Goal: Leave review/rating: Share an evaluation or opinion about a product, service, or content

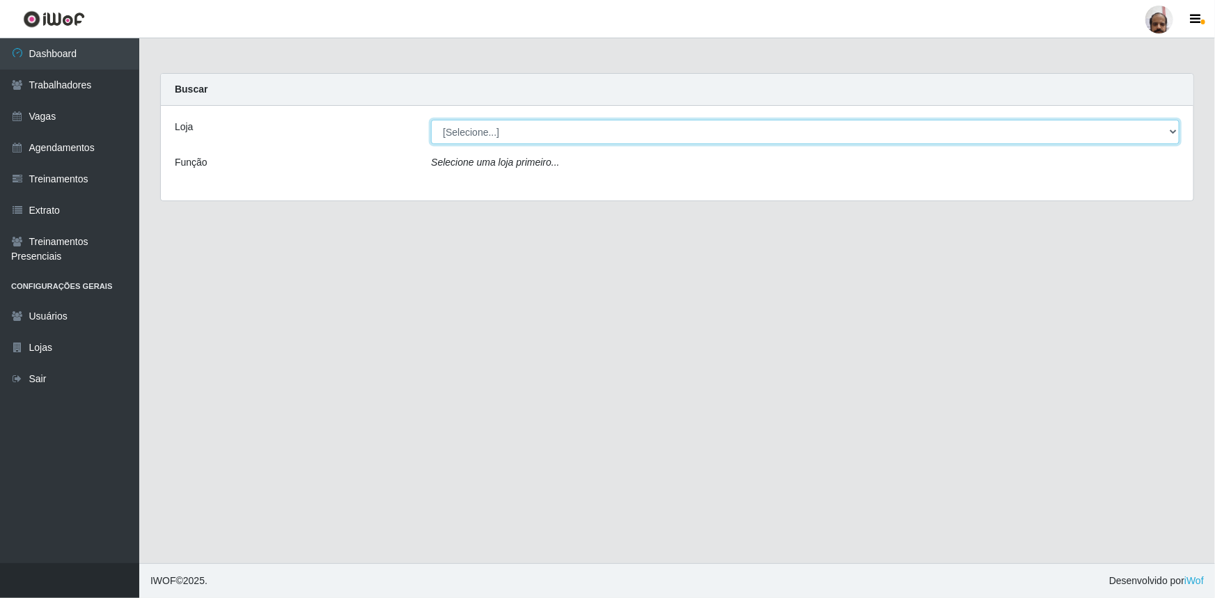
drag, startPoint x: 473, startPoint y: 127, endPoint x: 484, endPoint y: 134, distance: 12.2
click at [473, 127] on select "[Selecione...] Mar Vermelho - Loja 05" at bounding box center [805, 132] width 748 height 24
select select "252"
click at [431, 120] on select "[Selecione...] Mar Vermelho - Loja 05" at bounding box center [805, 132] width 748 height 24
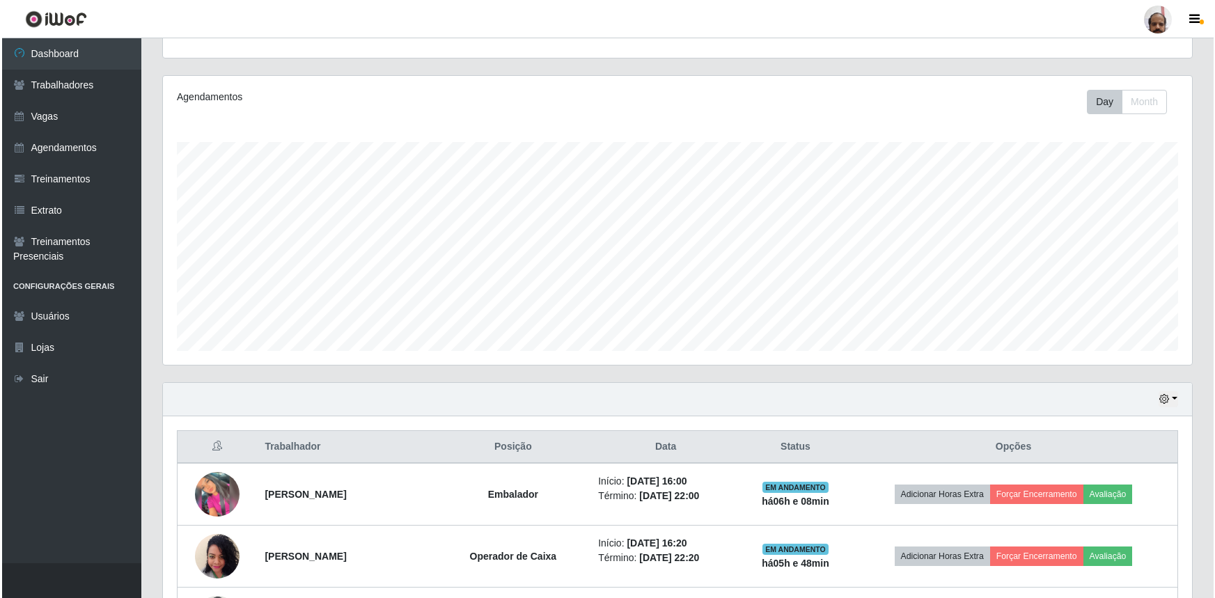
scroll to position [316, 0]
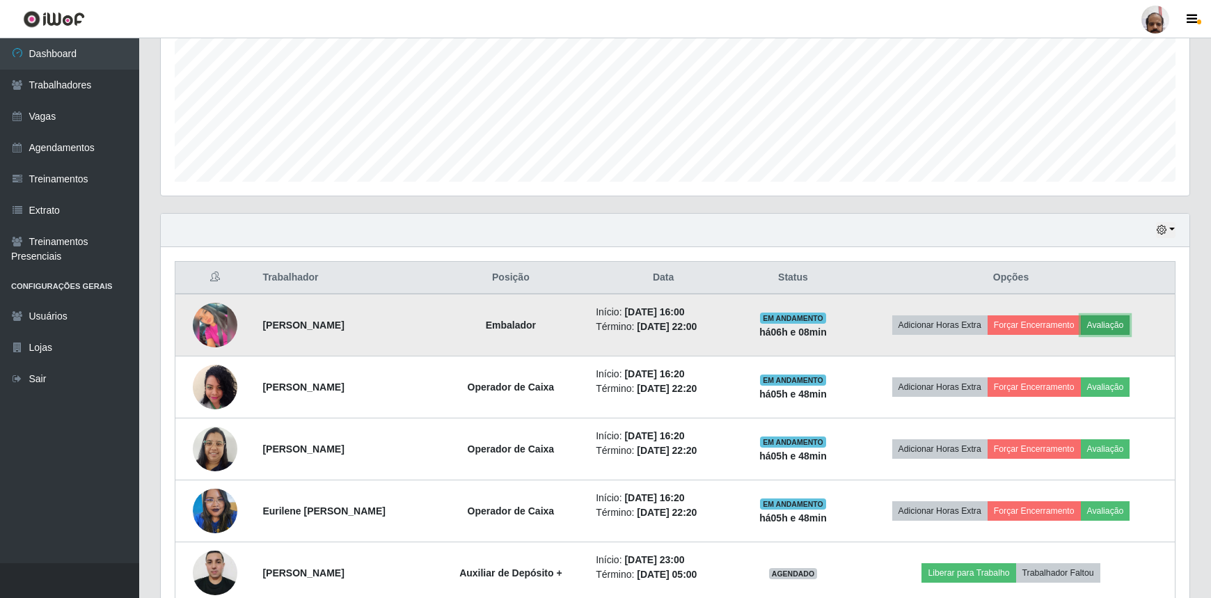
click at [1113, 320] on button "Avaliação" at bounding box center [1105, 324] width 49 height 19
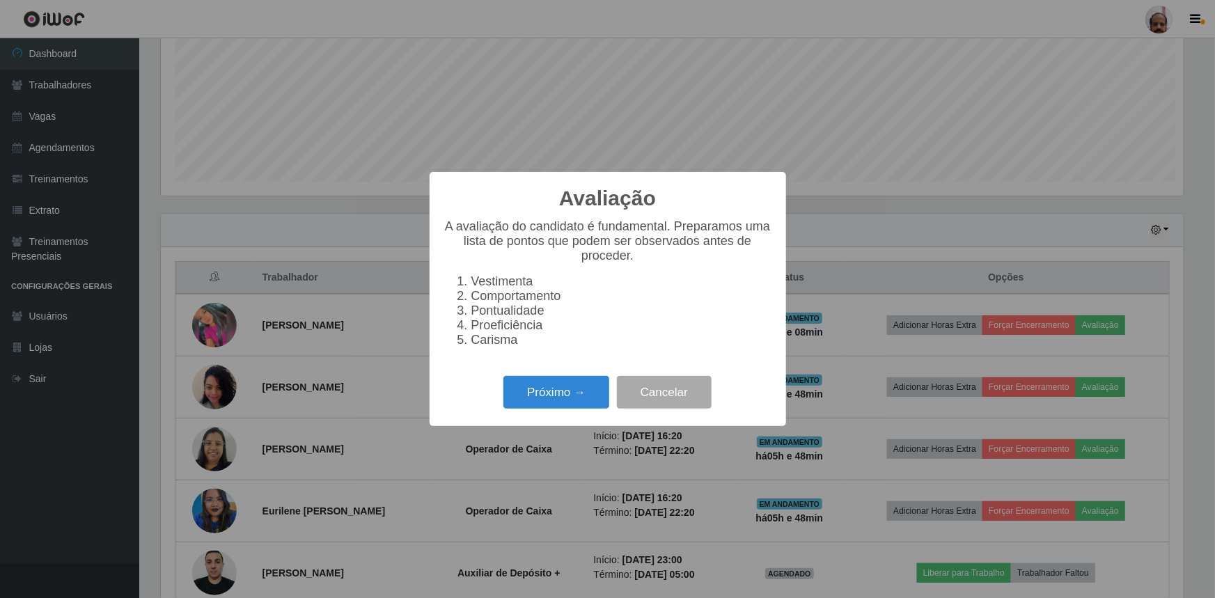
scroll to position [289, 1023]
click at [561, 391] on button "Próximo →" at bounding box center [556, 392] width 106 height 33
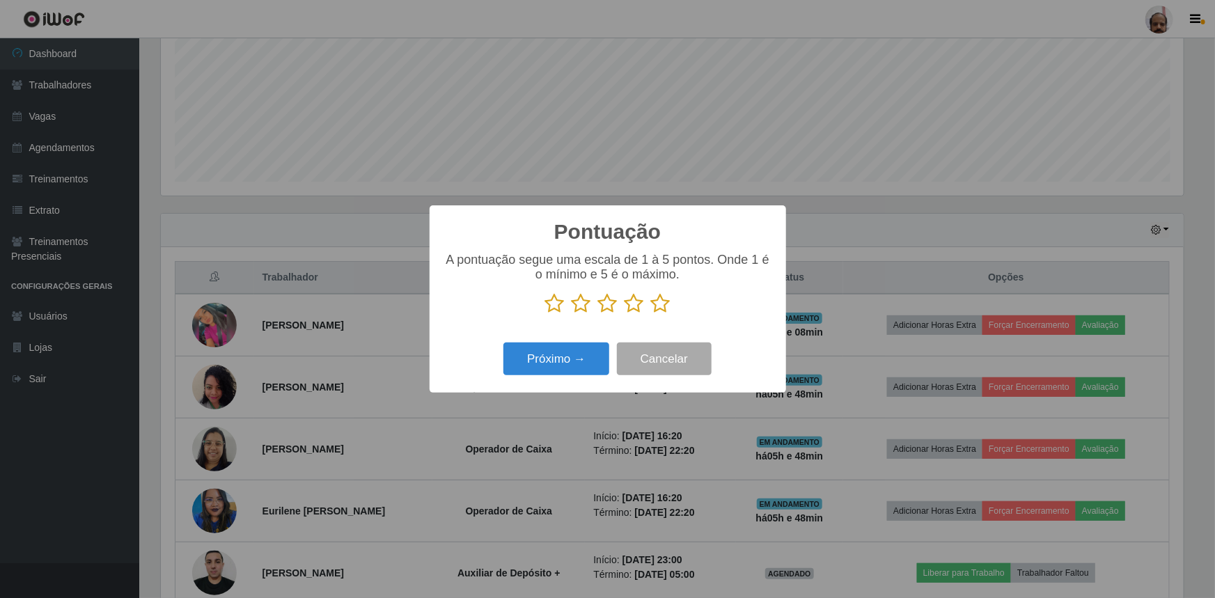
scroll to position [695903, 695168]
click at [656, 304] on icon at bounding box center [660, 303] width 19 height 21
click at [651, 314] on input "radio" at bounding box center [651, 314] width 0 height 0
click at [563, 352] on button "Próximo →" at bounding box center [556, 359] width 106 height 33
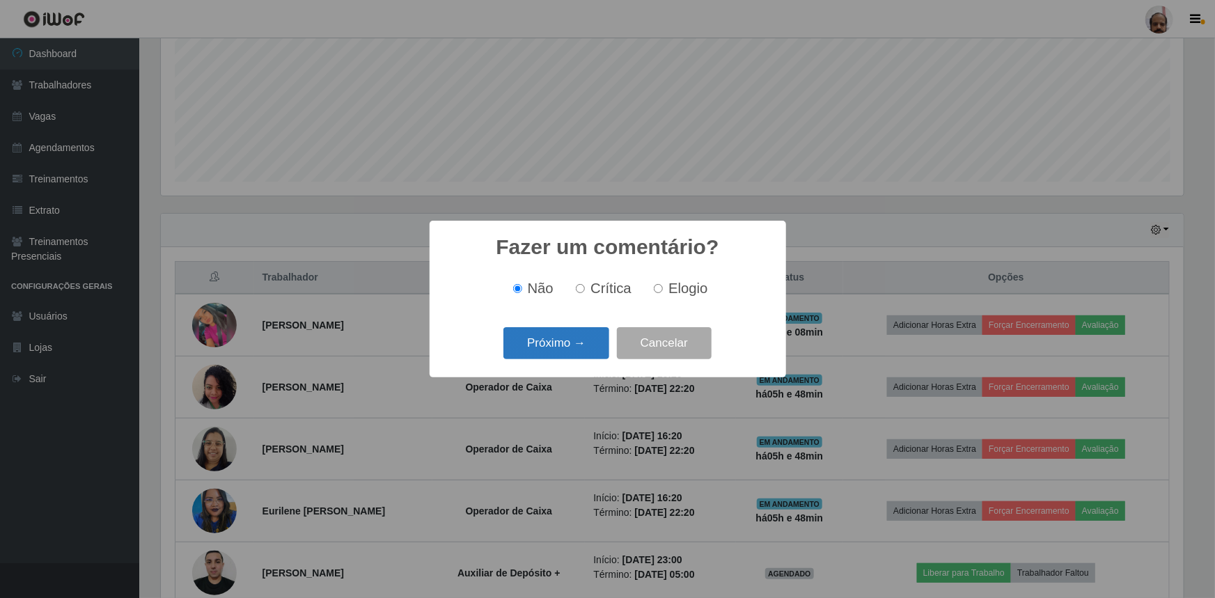
click at [564, 353] on button "Próximo →" at bounding box center [556, 343] width 106 height 33
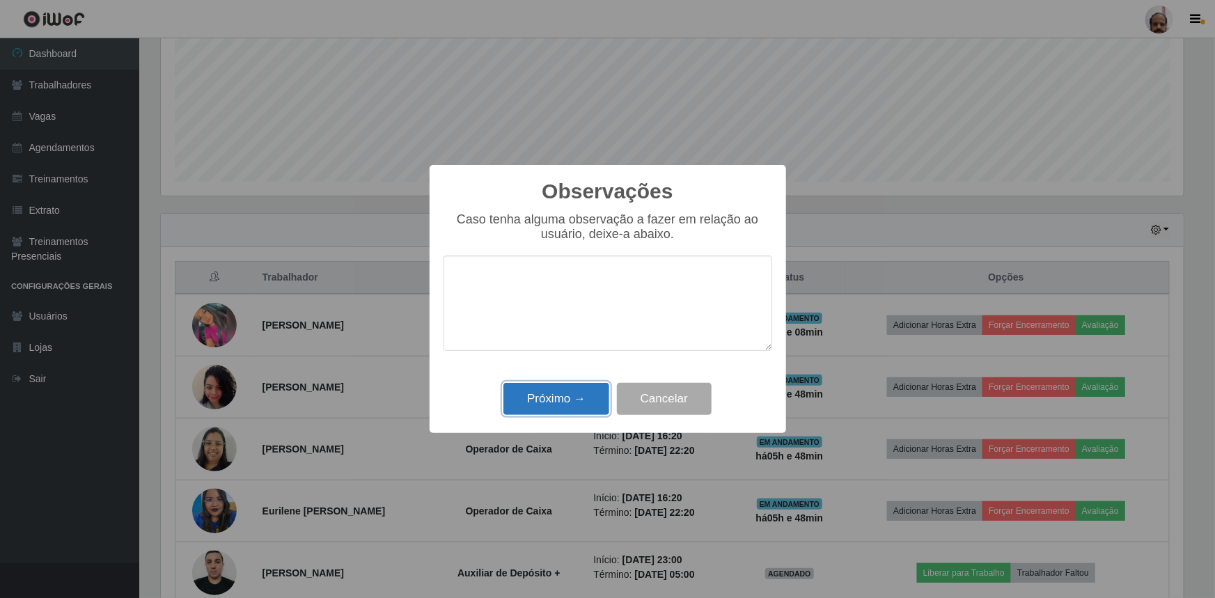
click at [565, 391] on button "Próximo →" at bounding box center [556, 399] width 106 height 33
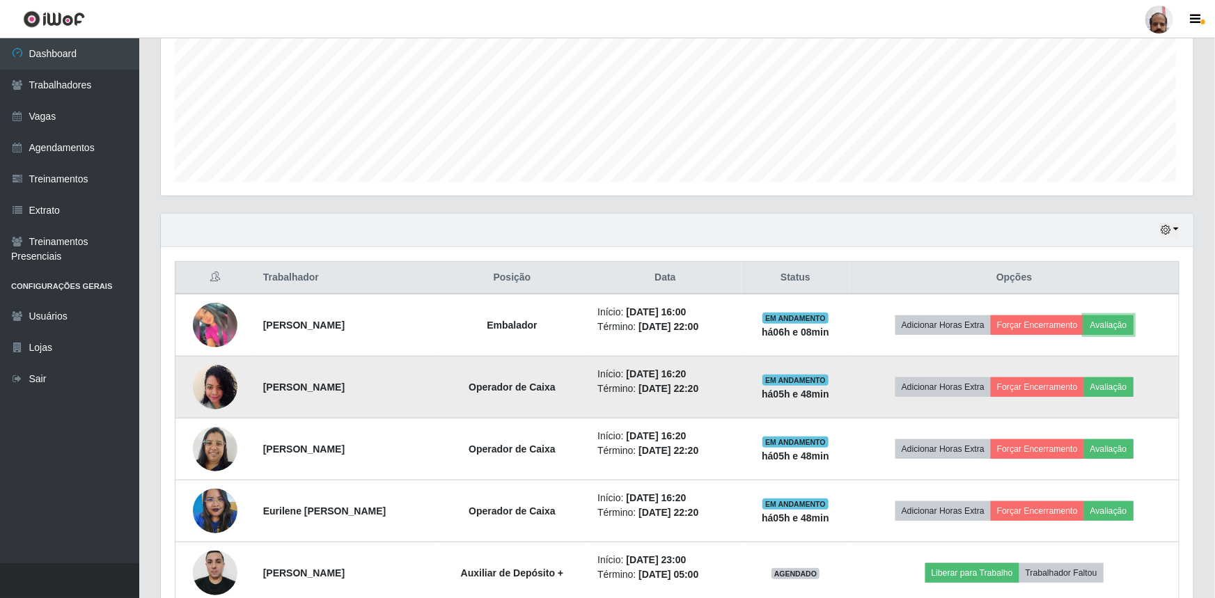
scroll to position [289, 1029]
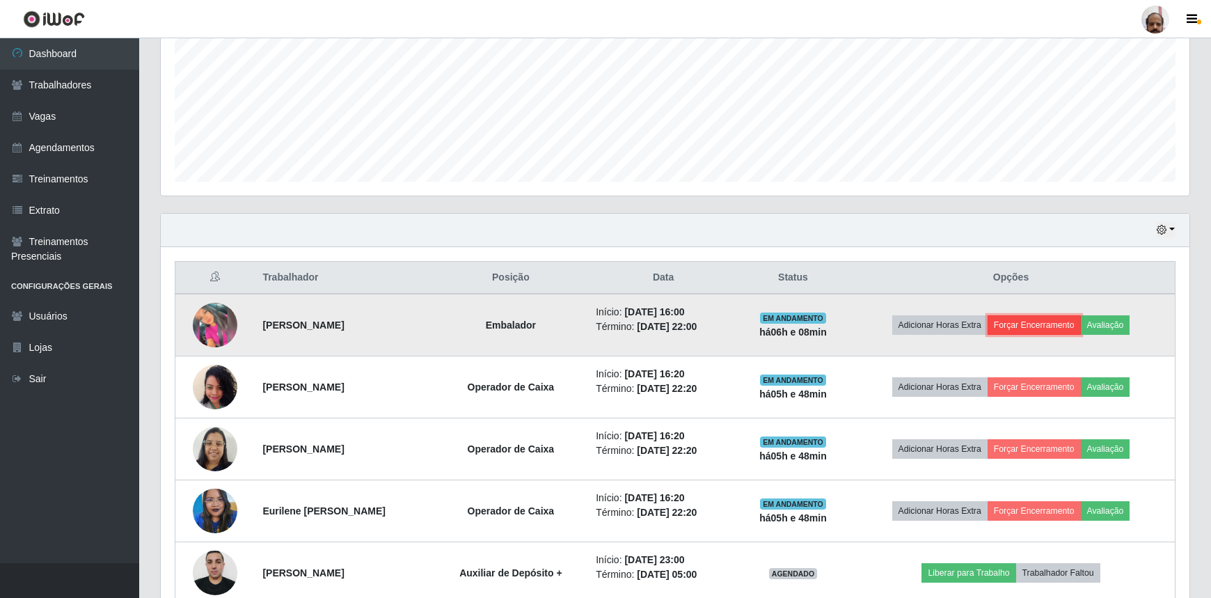
click at [1023, 325] on button "Forçar Encerramento" at bounding box center [1034, 324] width 93 height 19
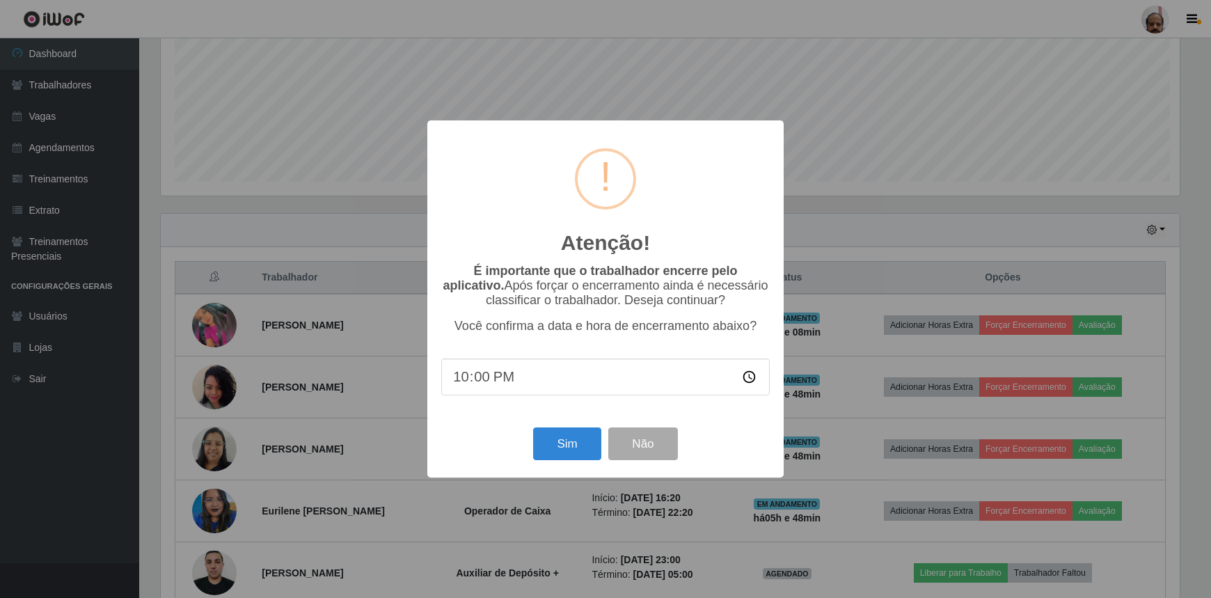
scroll to position [289, 1023]
click at [564, 447] on button "Sim" at bounding box center [569, 443] width 68 height 33
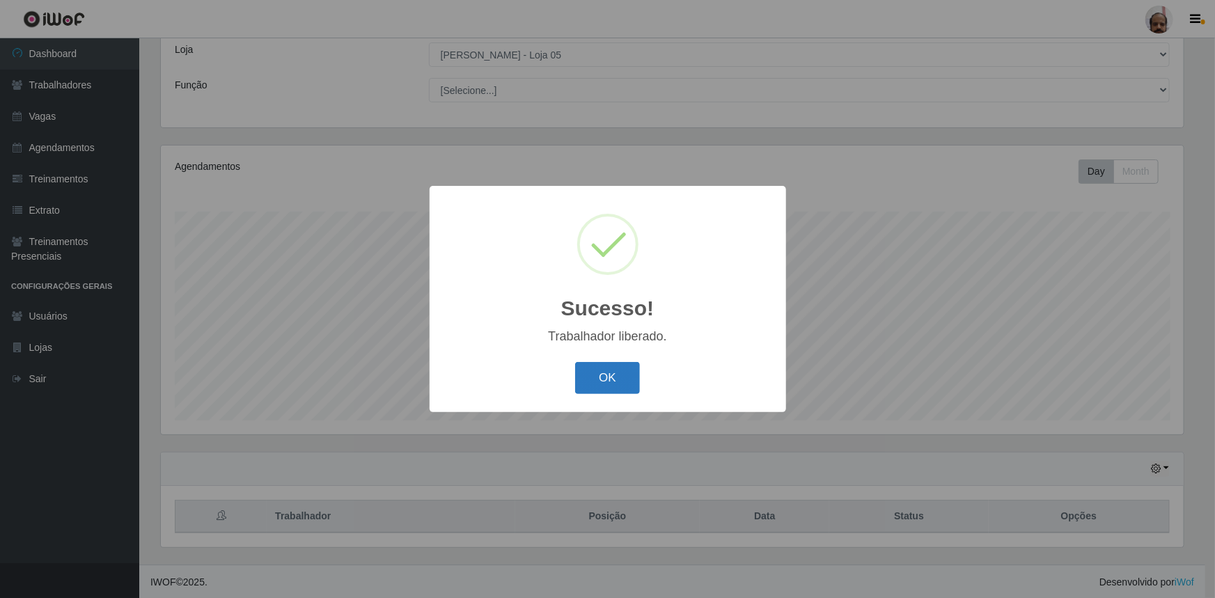
click at [617, 375] on button "OK" at bounding box center [607, 378] width 65 height 33
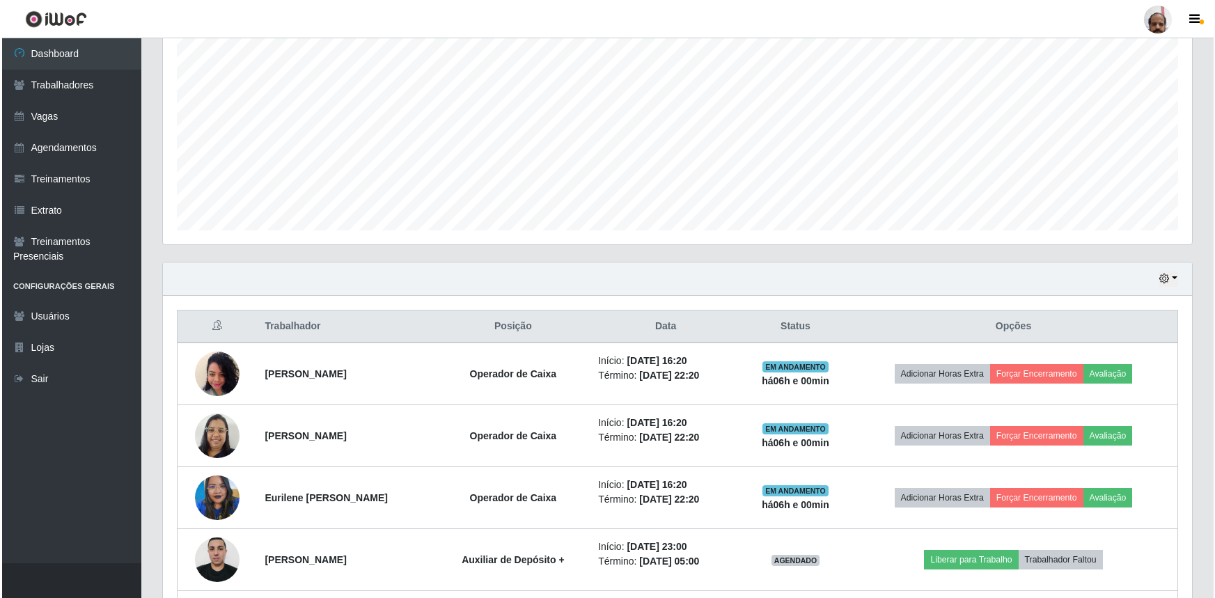
scroll to position [331, 0]
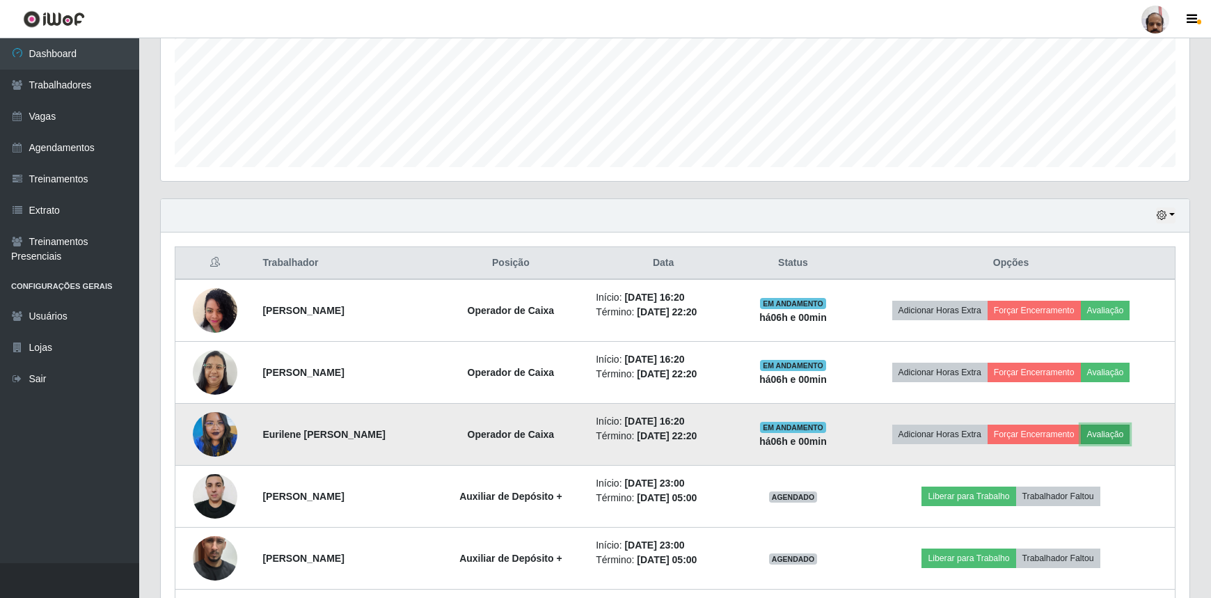
click at [1120, 434] on button "Avaliação" at bounding box center [1105, 434] width 49 height 19
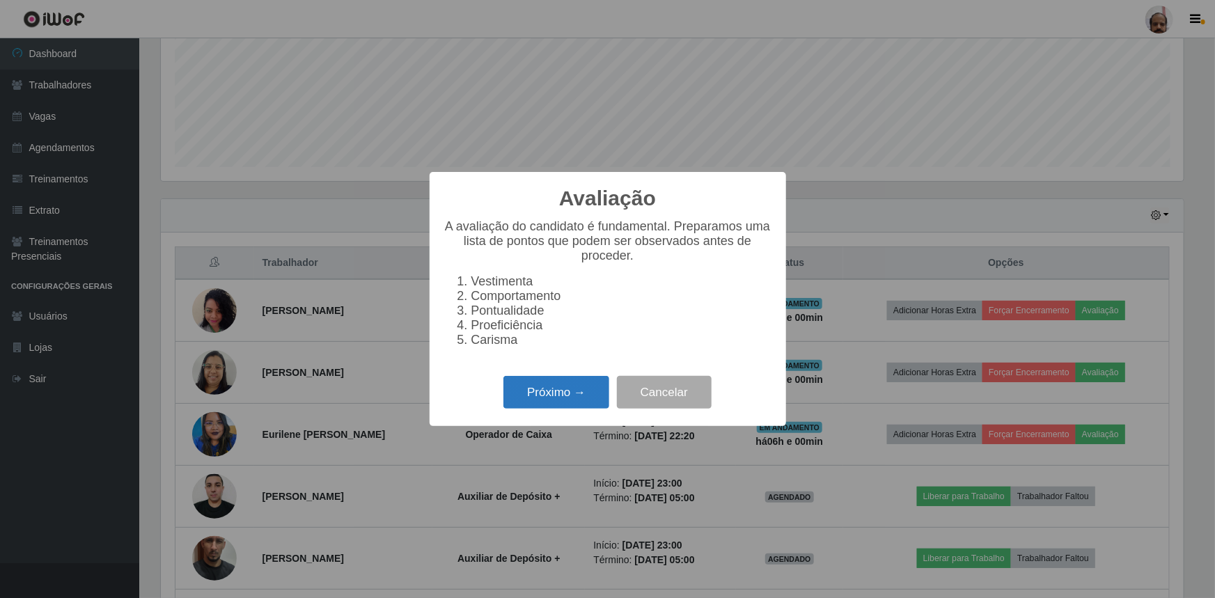
click at [588, 392] on button "Próximo →" at bounding box center [556, 392] width 106 height 33
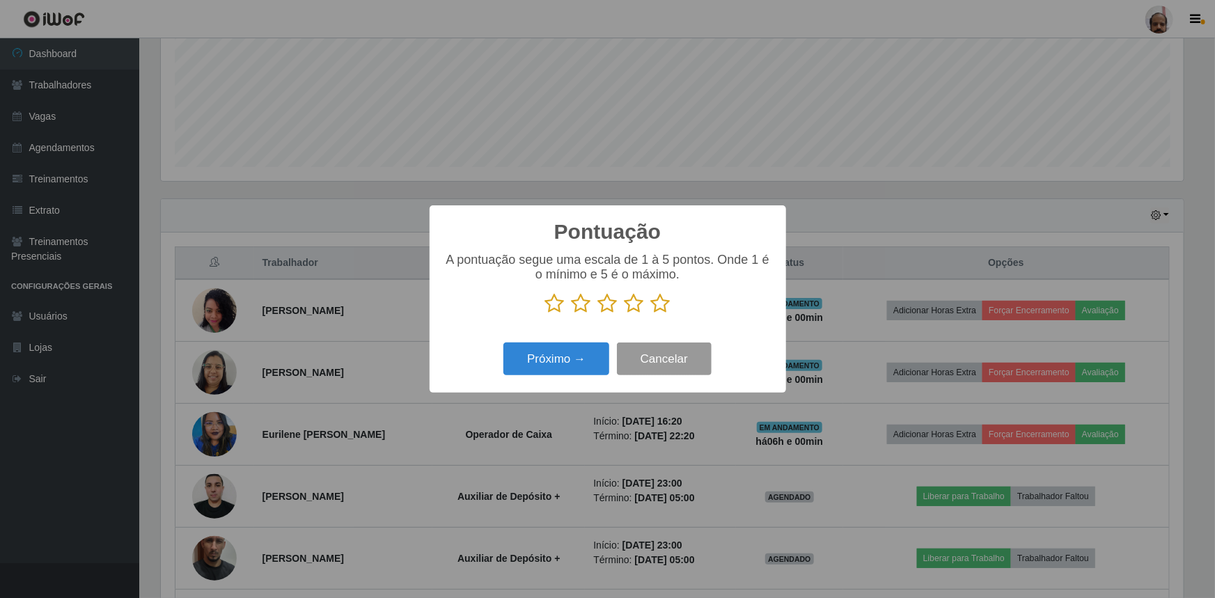
scroll to position [695903, 695168]
click at [658, 304] on icon at bounding box center [660, 303] width 19 height 21
click at [651, 314] on input "radio" at bounding box center [651, 314] width 0 height 0
click at [562, 360] on button "Próximo →" at bounding box center [556, 359] width 106 height 33
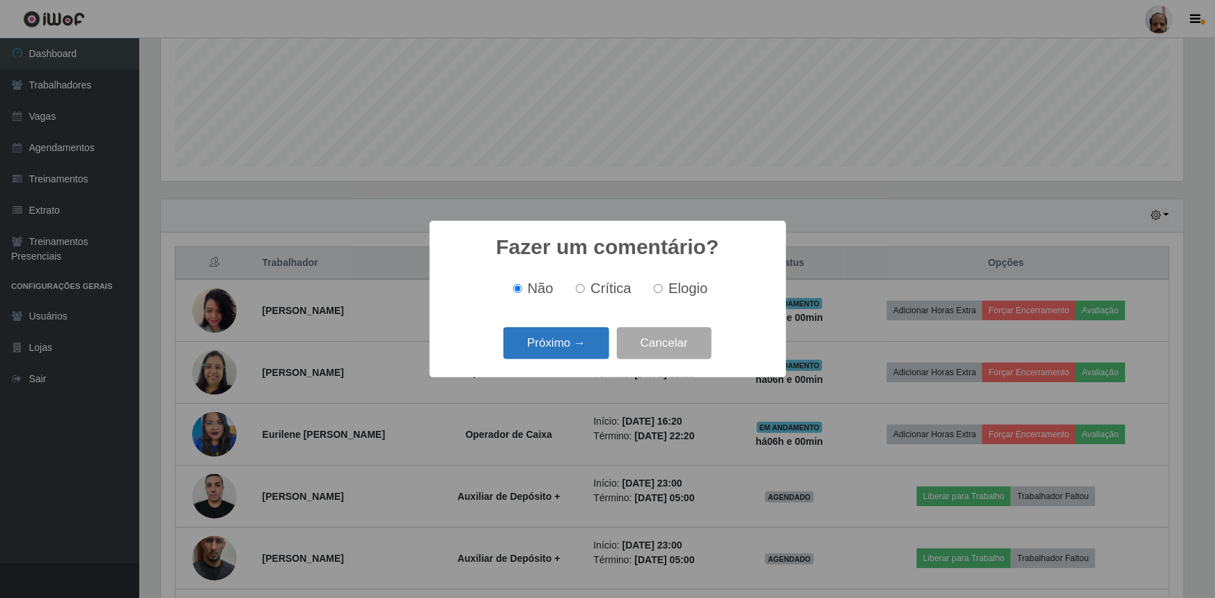
click at [578, 343] on button "Próximo →" at bounding box center [556, 343] width 106 height 33
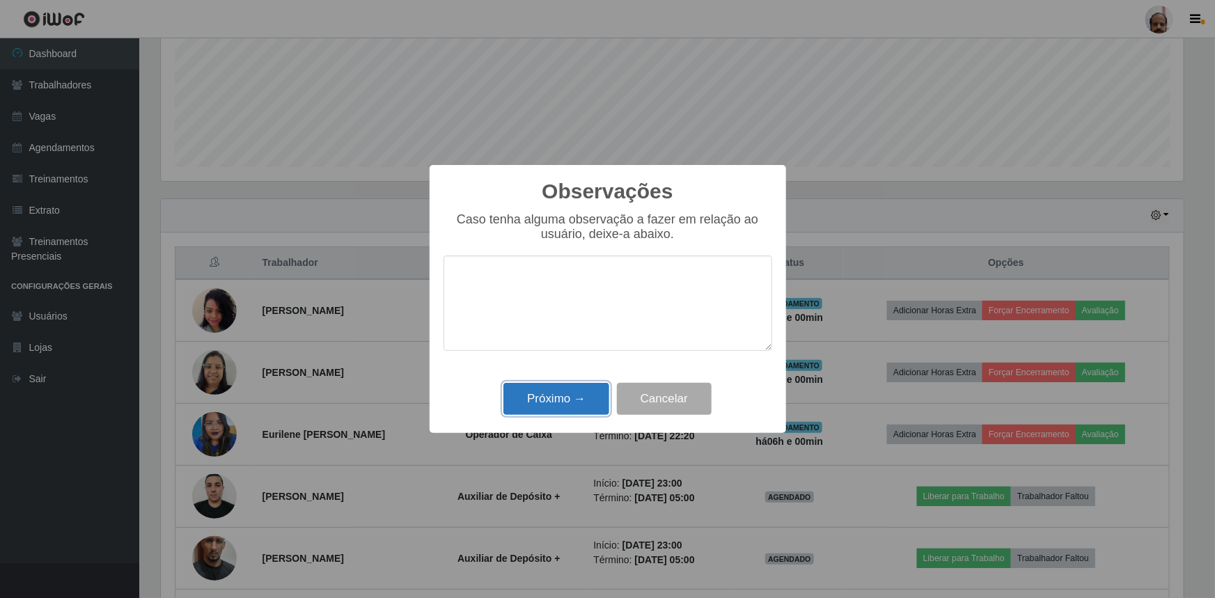
click at [576, 390] on button "Próximo →" at bounding box center [556, 399] width 106 height 33
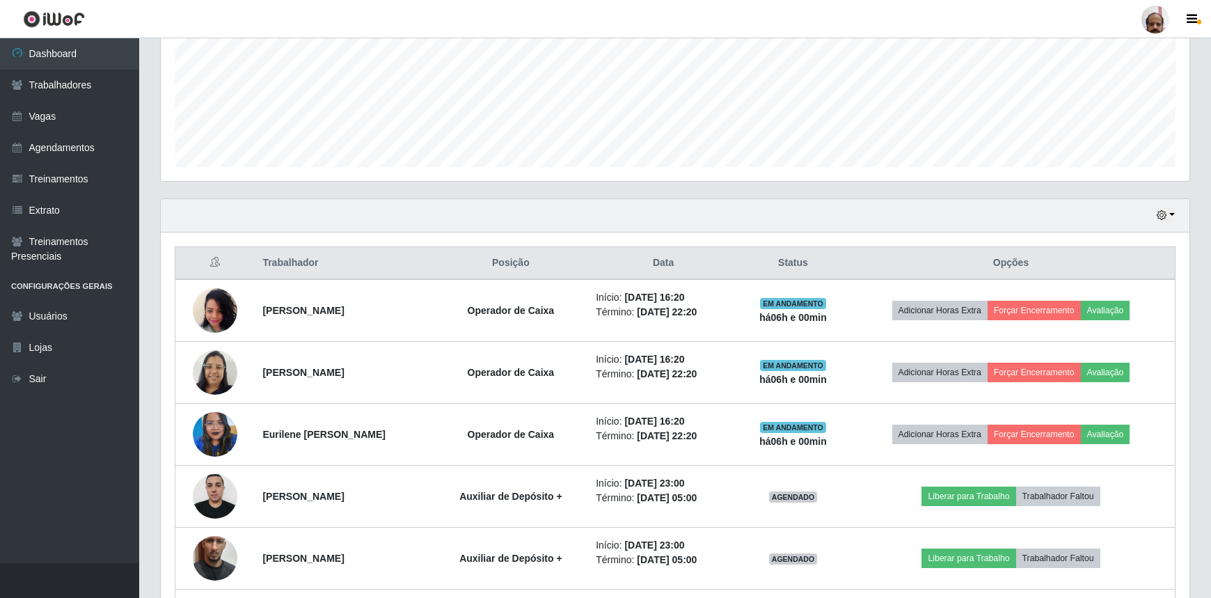
scroll to position [289, 1029]
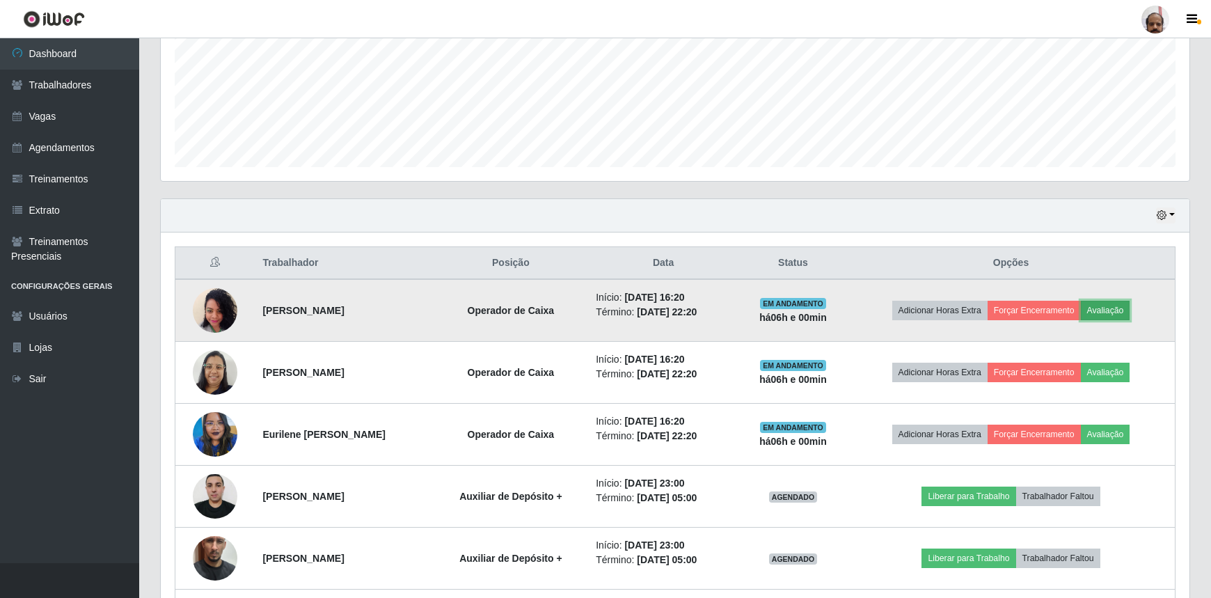
click at [1120, 310] on button "Avaliação" at bounding box center [1105, 310] width 49 height 19
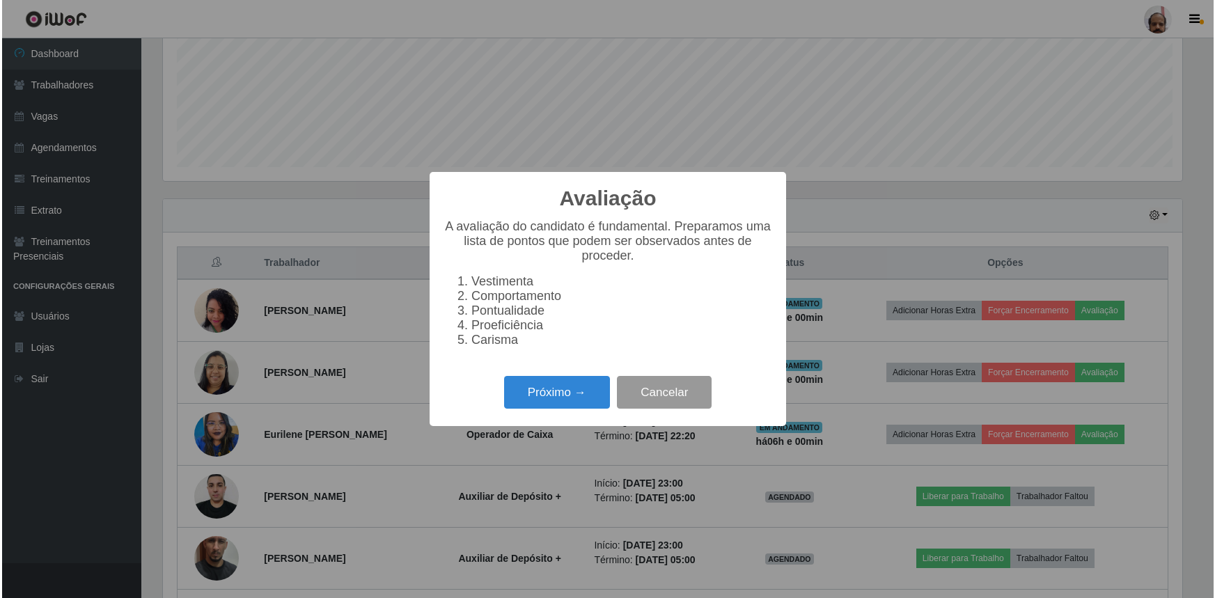
scroll to position [289, 1023]
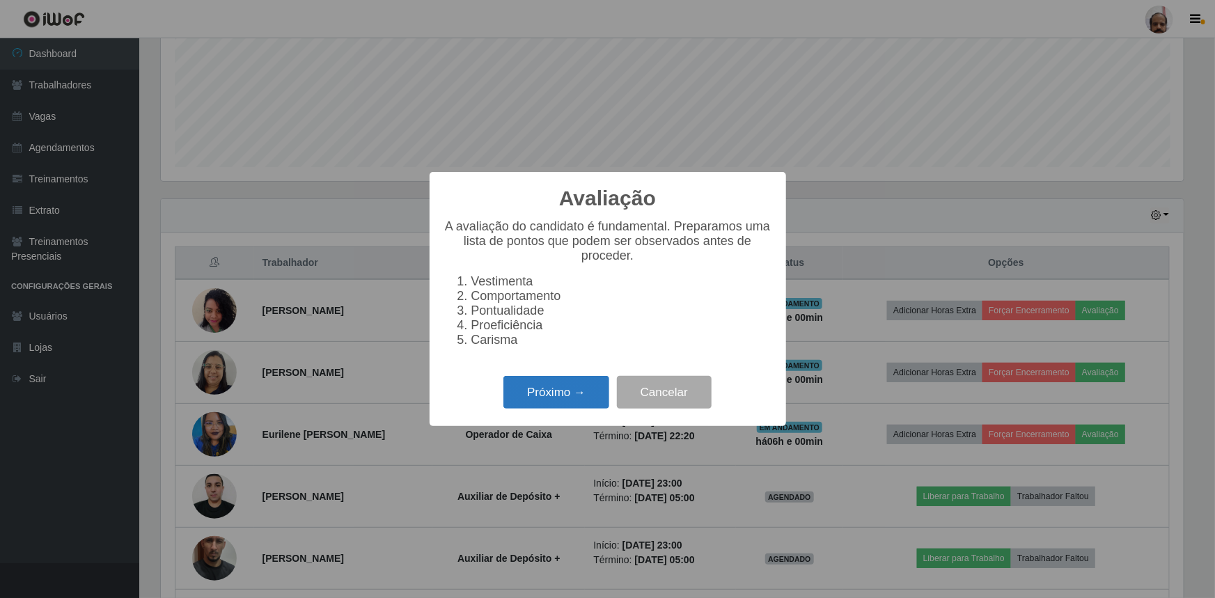
click at [570, 388] on button "Próximo →" at bounding box center [556, 392] width 106 height 33
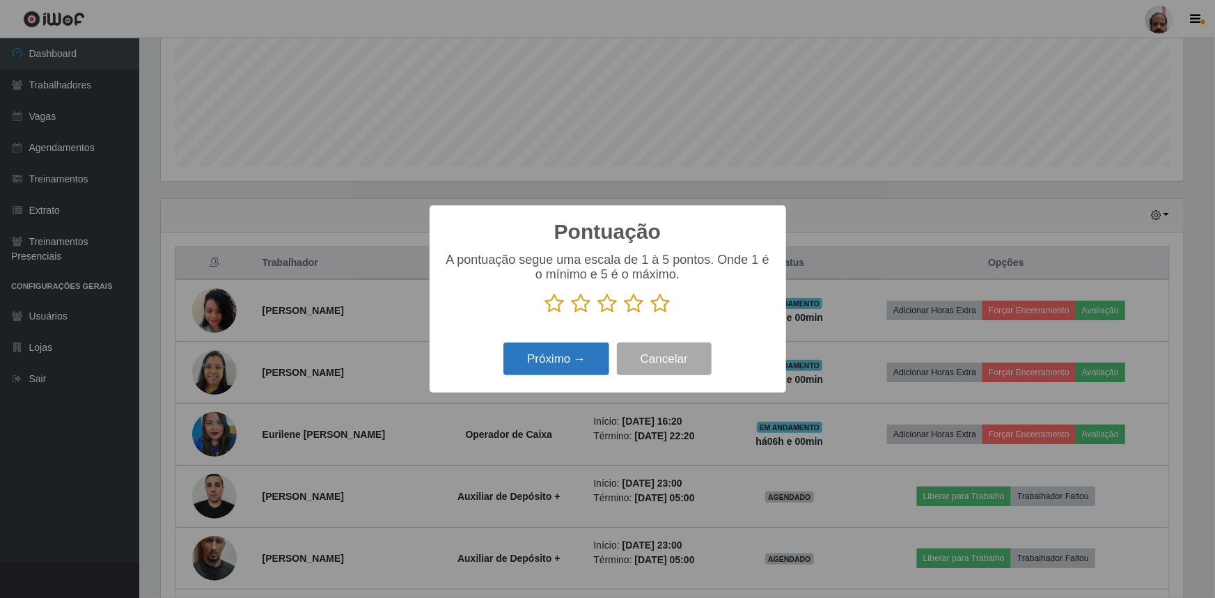
scroll to position [695903, 695168]
drag, startPoint x: 659, startPoint y: 305, endPoint x: 604, endPoint y: 337, distance: 63.6
click at [659, 306] on icon at bounding box center [660, 303] width 19 height 21
click at [651, 314] on input "radio" at bounding box center [651, 314] width 0 height 0
click at [574, 354] on button "Próximo →" at bounding box center [556, 359] width 106 height 33
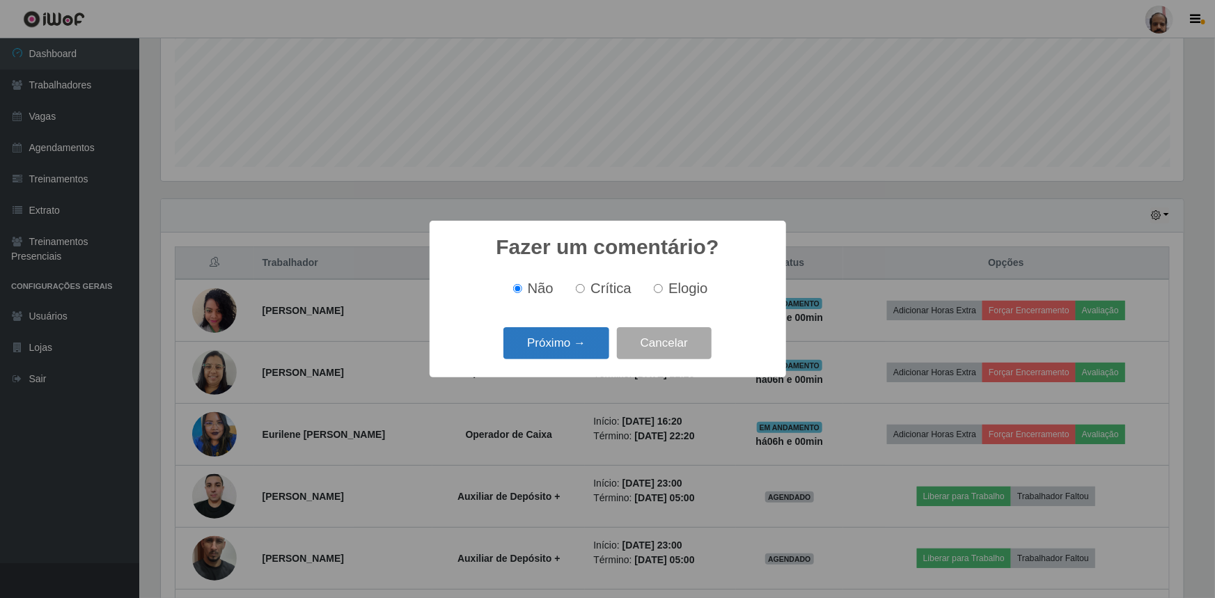
click at [576, 345] on button "Próximo →" at bounding box center [556, 343] width 106 height 33
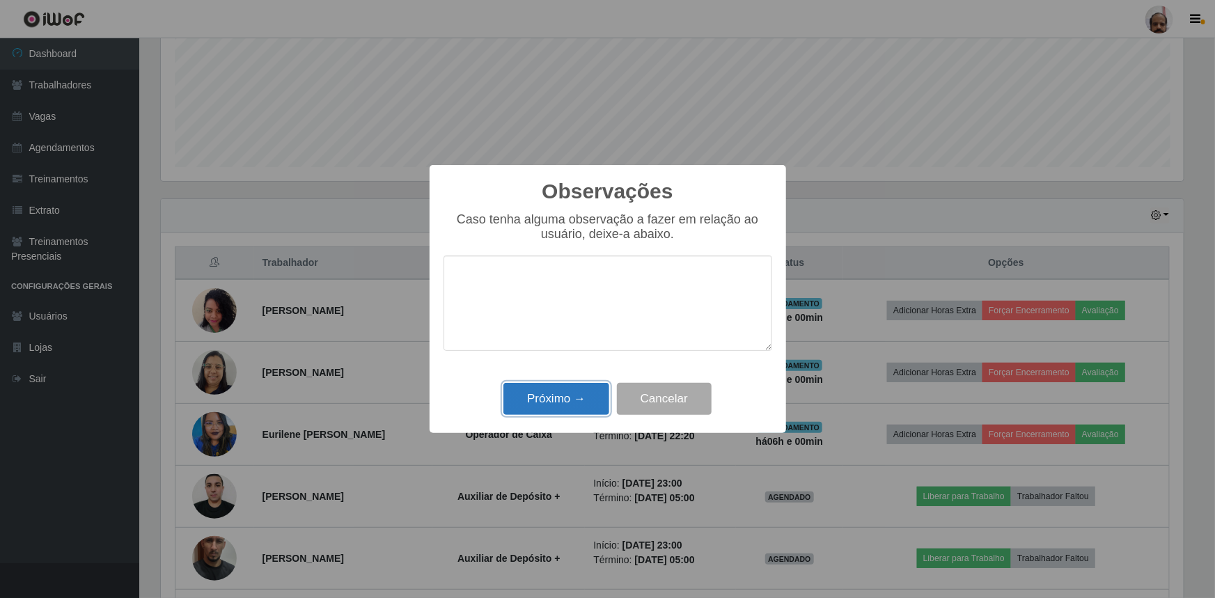
click at [574, 393] on button "Próximo →" at bounding box center [556, 399] width 106 height 33
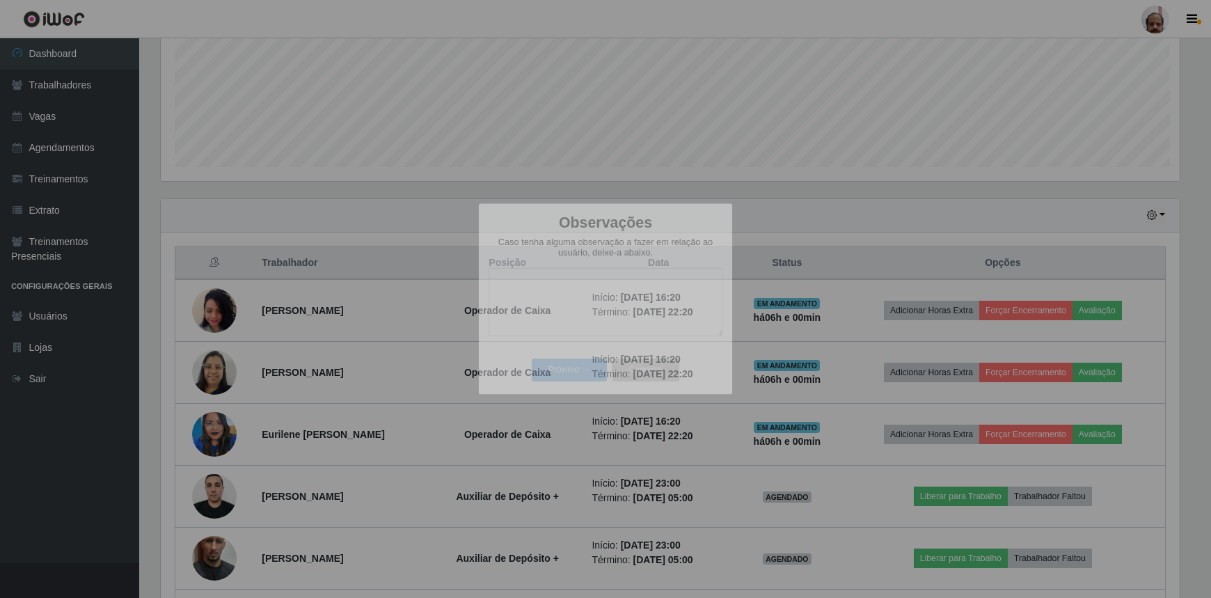
scroll to position [289, 1029]
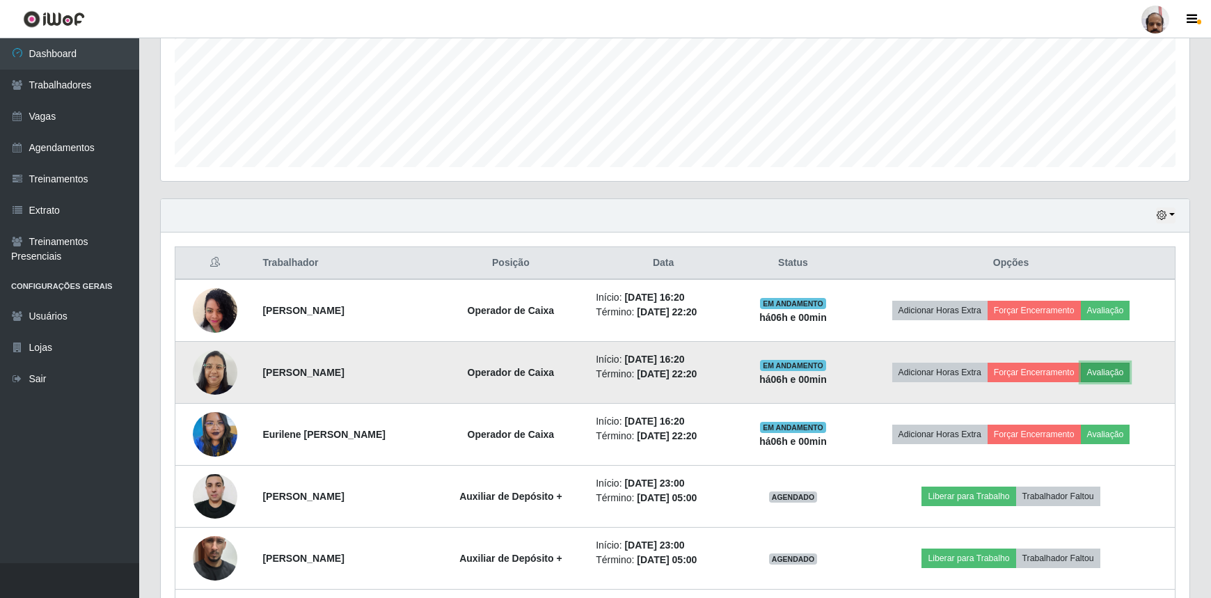
click at [1107, 375] on button "Avaliação" at bounding box center [1105, 372] width 49 height 19
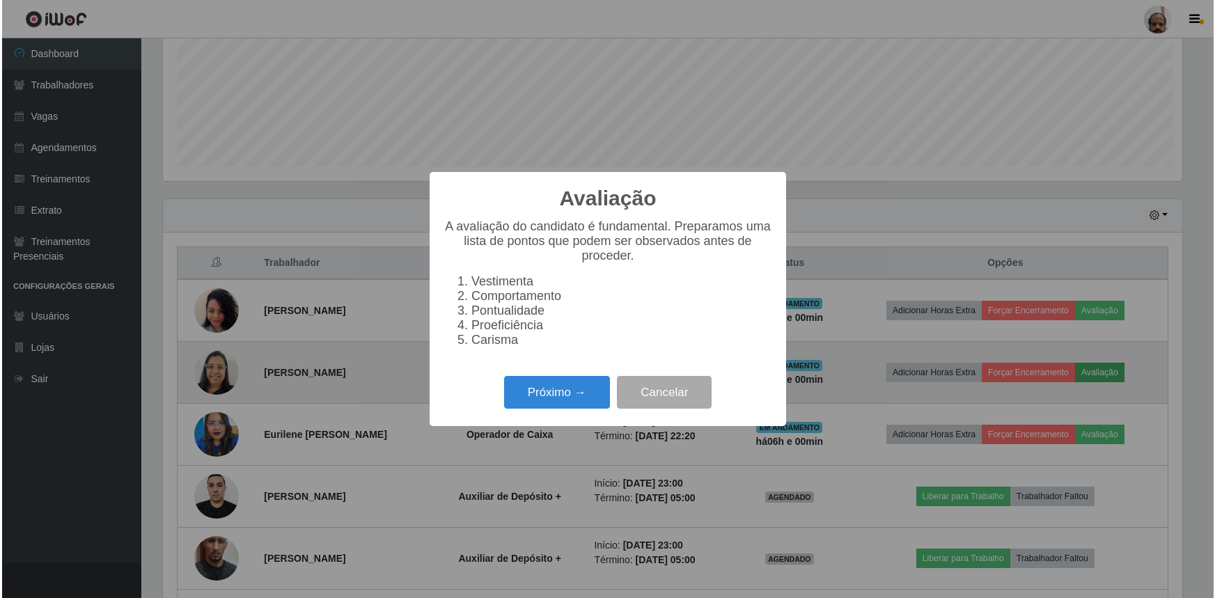
scroll to position [289, 1023]
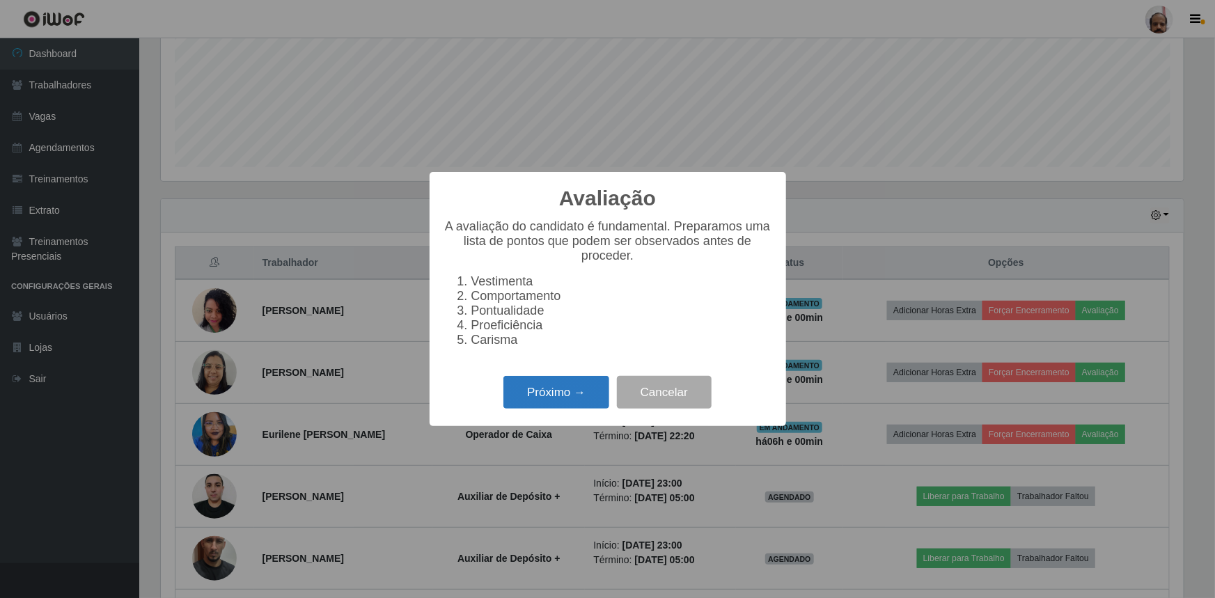
click at [581, 397] on button "Próximo →" at bounding box center [556, 392] width 106 height 33
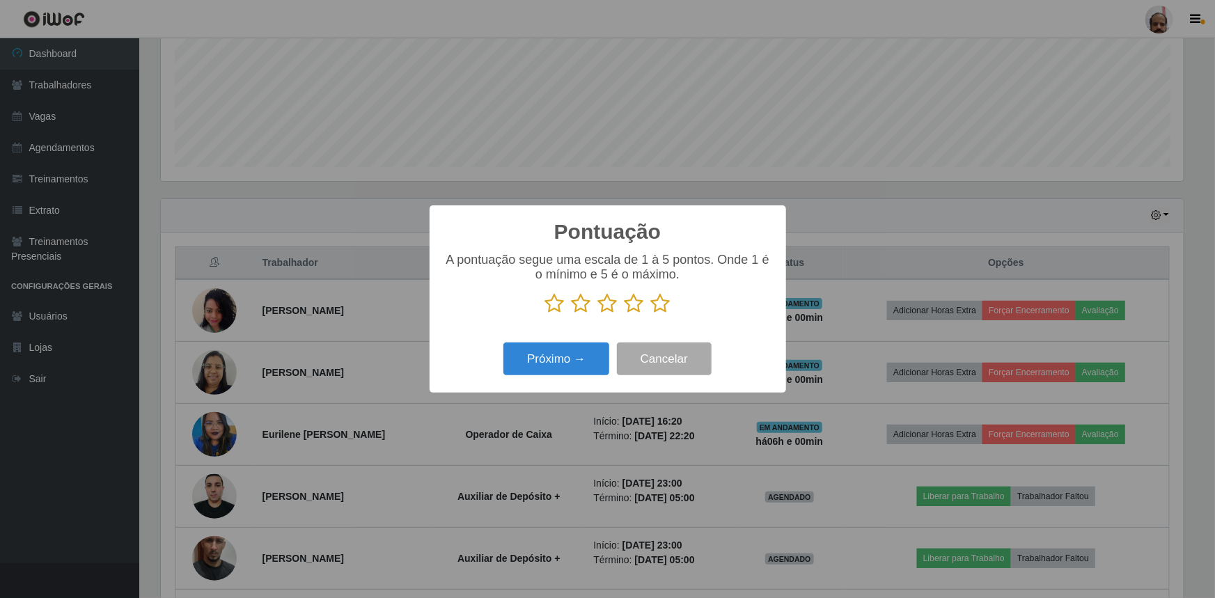
click at [661, 304] on icon at bounding box center [660, 303] width 19 height 21
click at [651, 314] on input "radio" at bounding box center [651, 314] width 0 height 0
click at [556, 352] on button "Próximo →" at bounding box center [556, 359] width 106 height 33
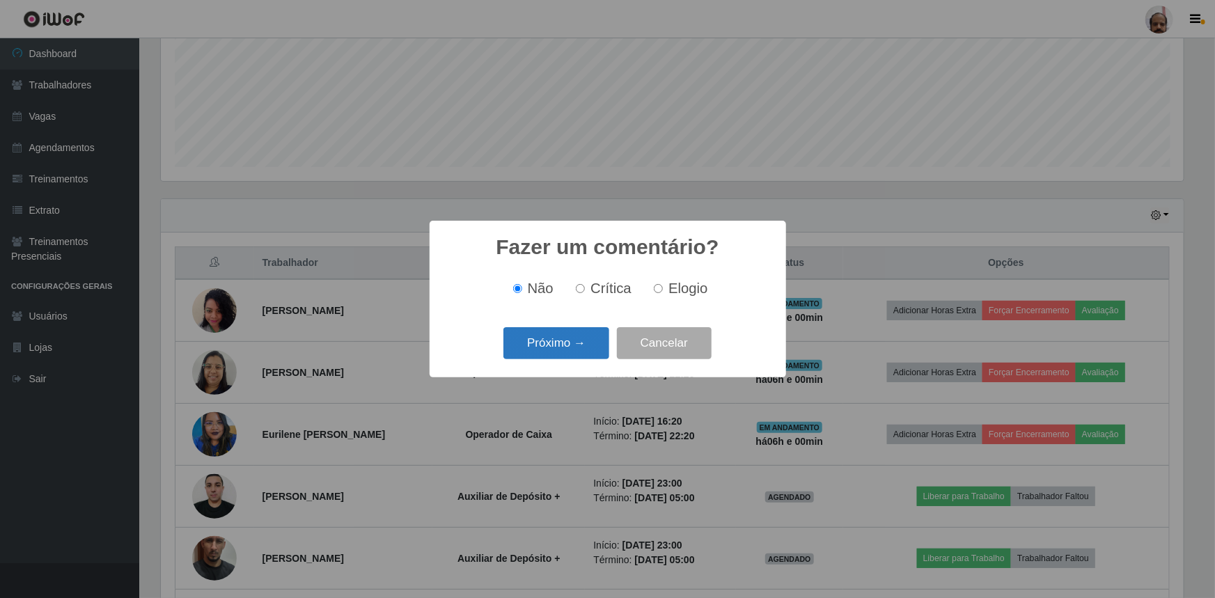
click at [556, 354] on button "Próximo →" at bounding box center [556, 343] width 106 height 33
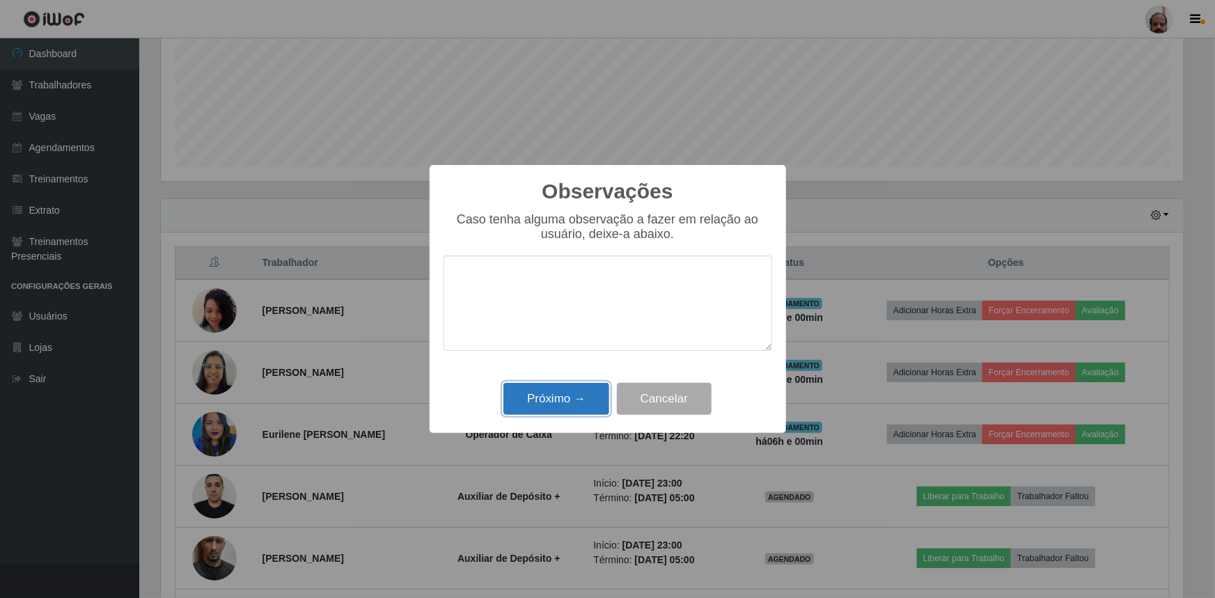
click at [559, 399] on button "Próximo →" at bounding box center [556, 399] width 106 height 33
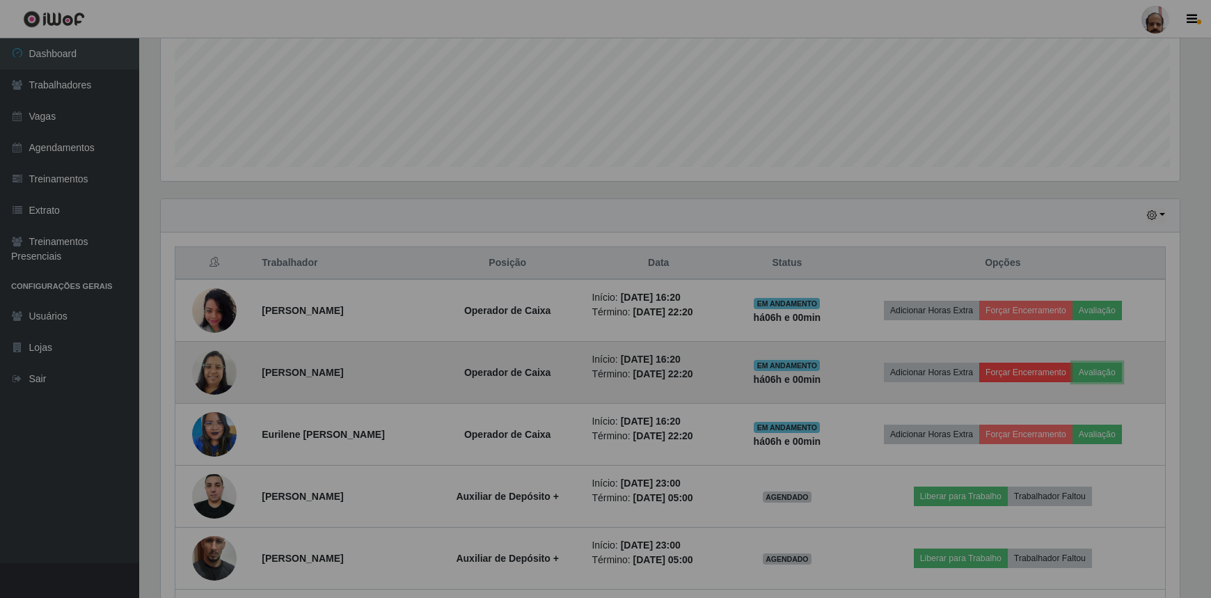
scroll to position [289, 1029]
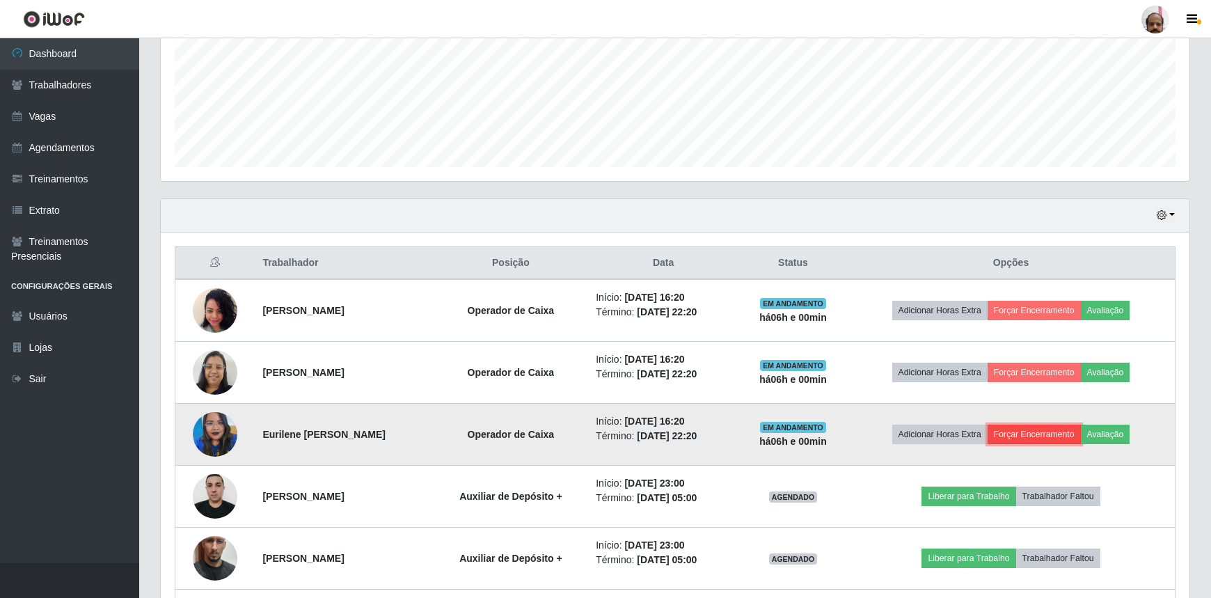
click at [1054, 425] on button "Forçar Encerramento" at bounding box center [1034, 434] width 93 height 19
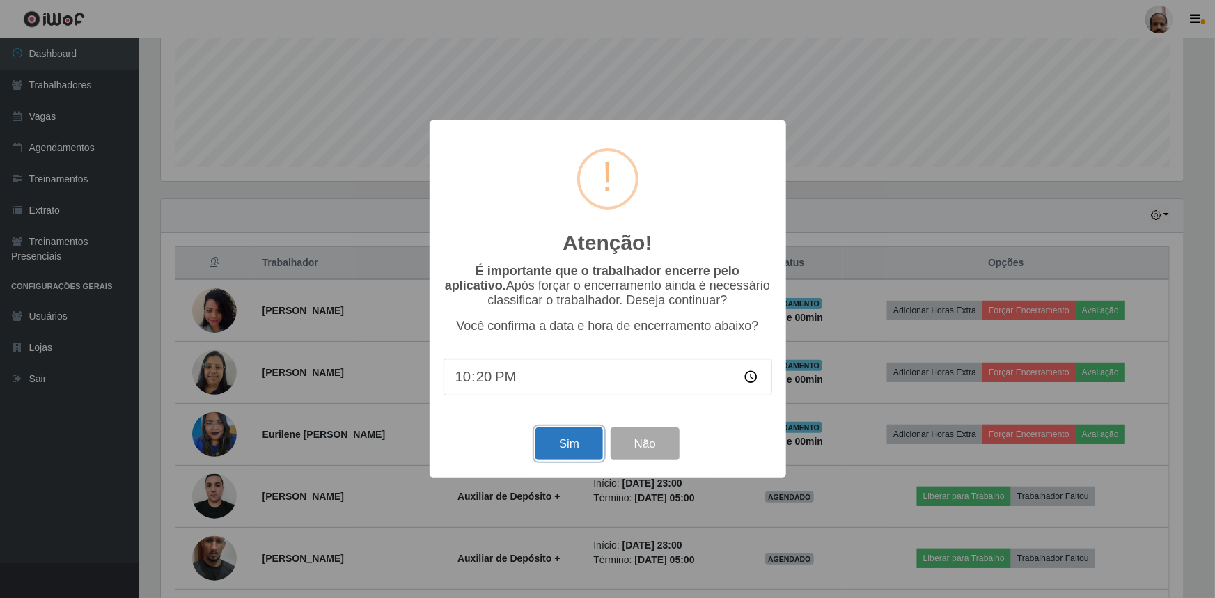
click at [562, 444] on button "Sim" at bounding box center [569, 443] width 68 height 33
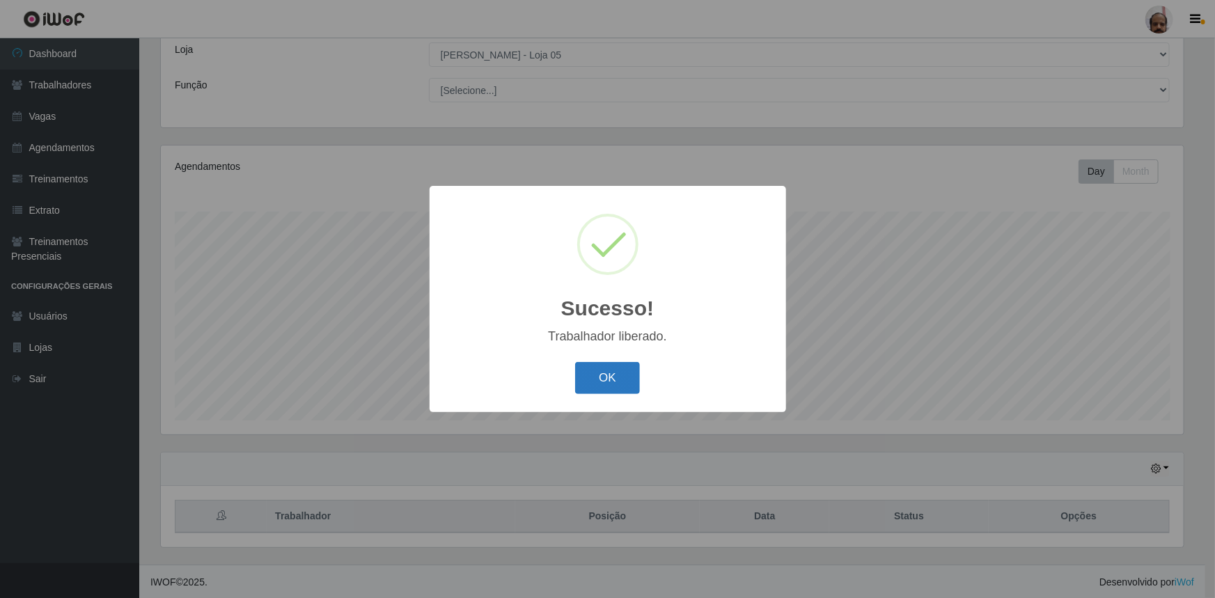
click at [608, 376] on button "OK" at bounding box center [607, 378] width 65 height 33
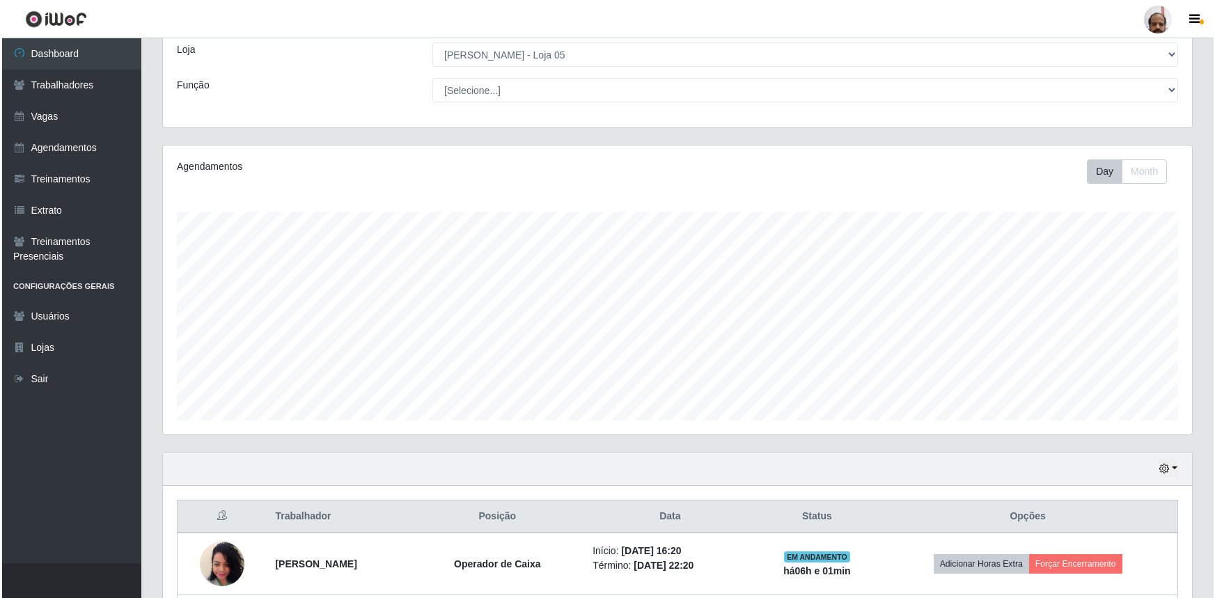
scroll to position [331, 0]
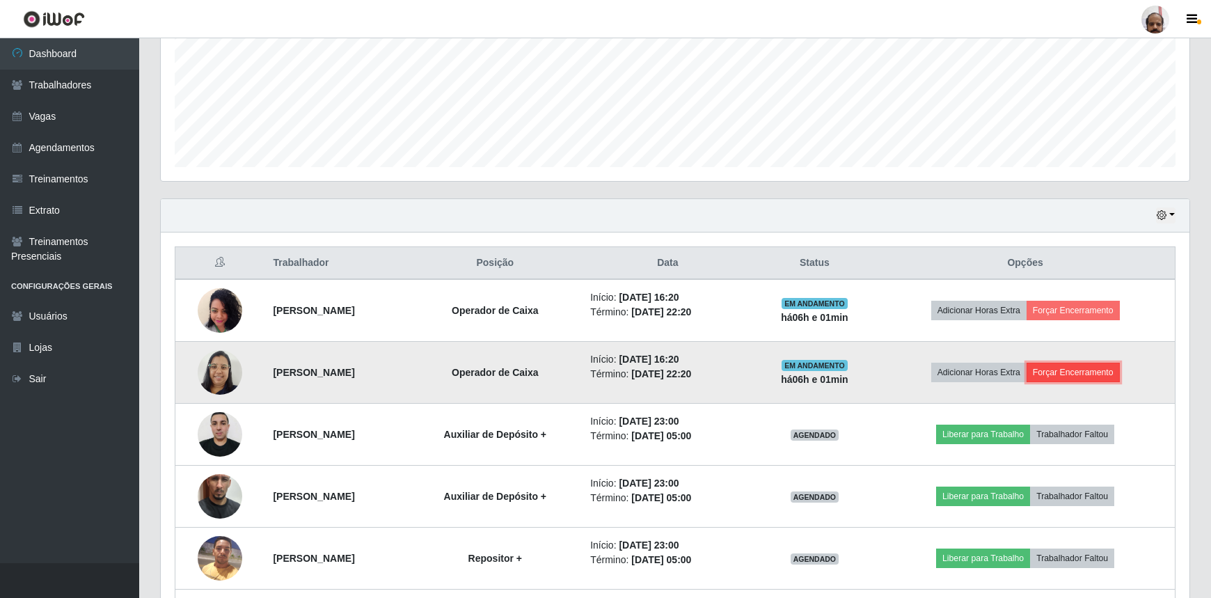
click at [1079, 373] on button "Forçar Encerramento" at bounding box center [1073, 372] width 93 height 19
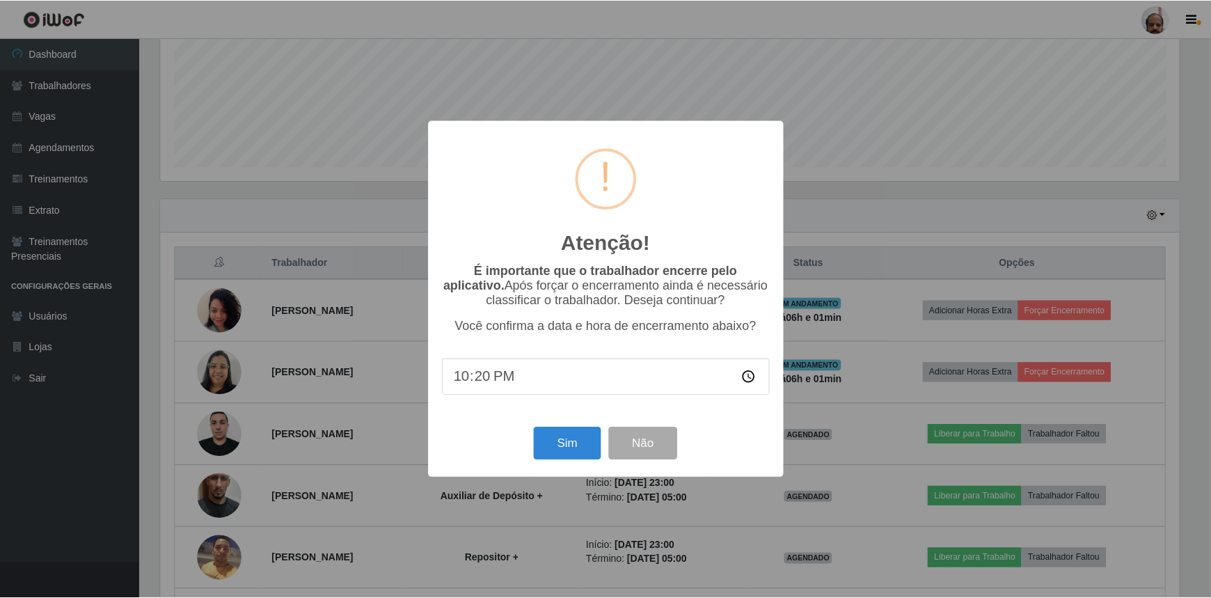
scroll to position [289, 1023]
click at [567, 439] on button "Sim" at bounding box center [569, 443] width 68 height 33
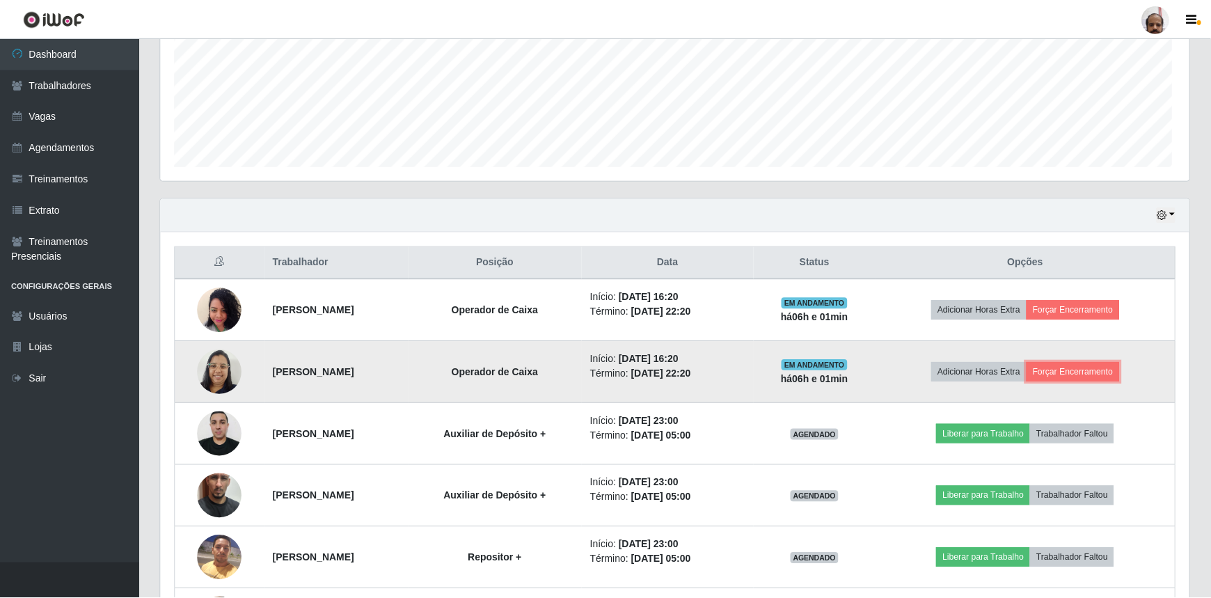
scroll to position [0, 0]
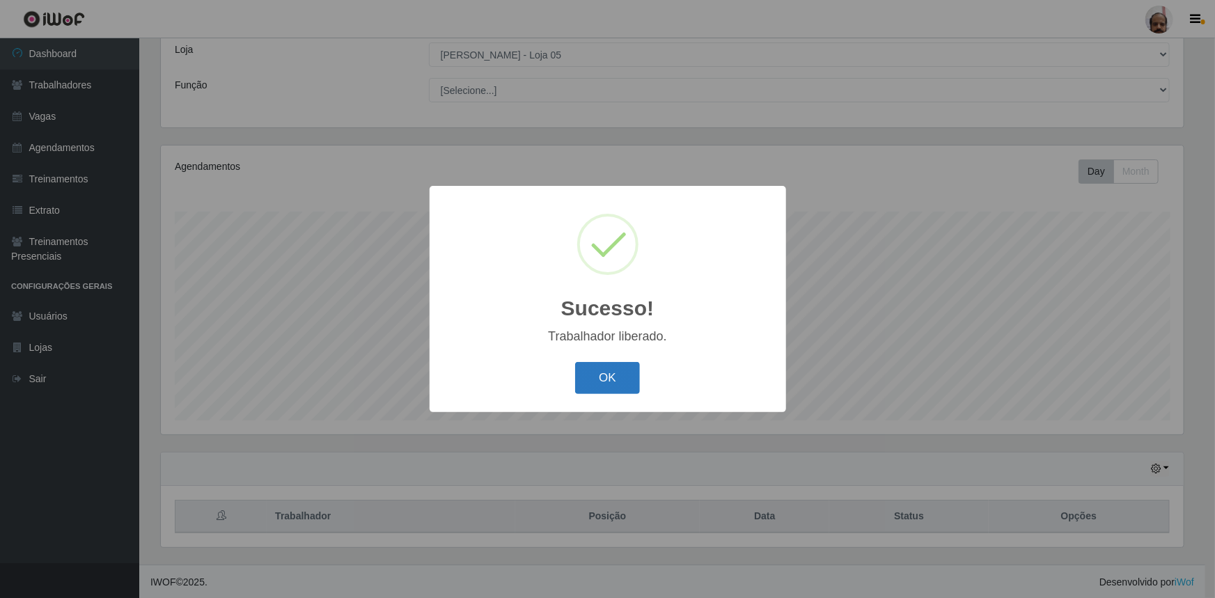
click at [611, 379] on button "OK" at bounding box center [607, 378] width 65 height 33
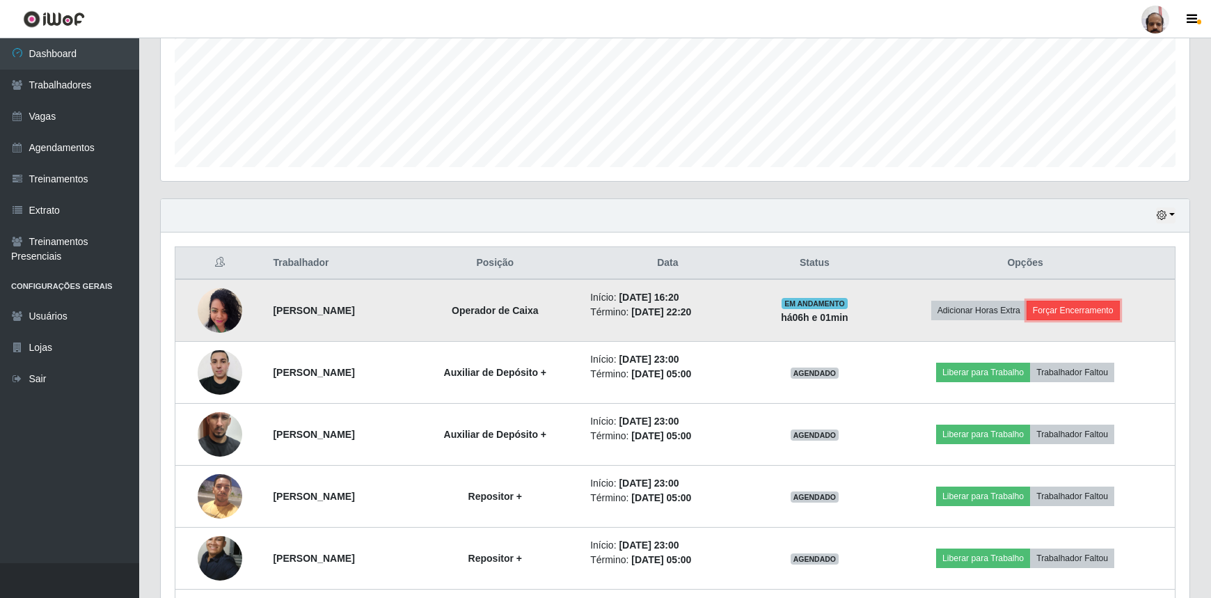
click at [1093, 313] on button "Forçar Encerramento" at bounding box center [1073, 310] width 93 height 19
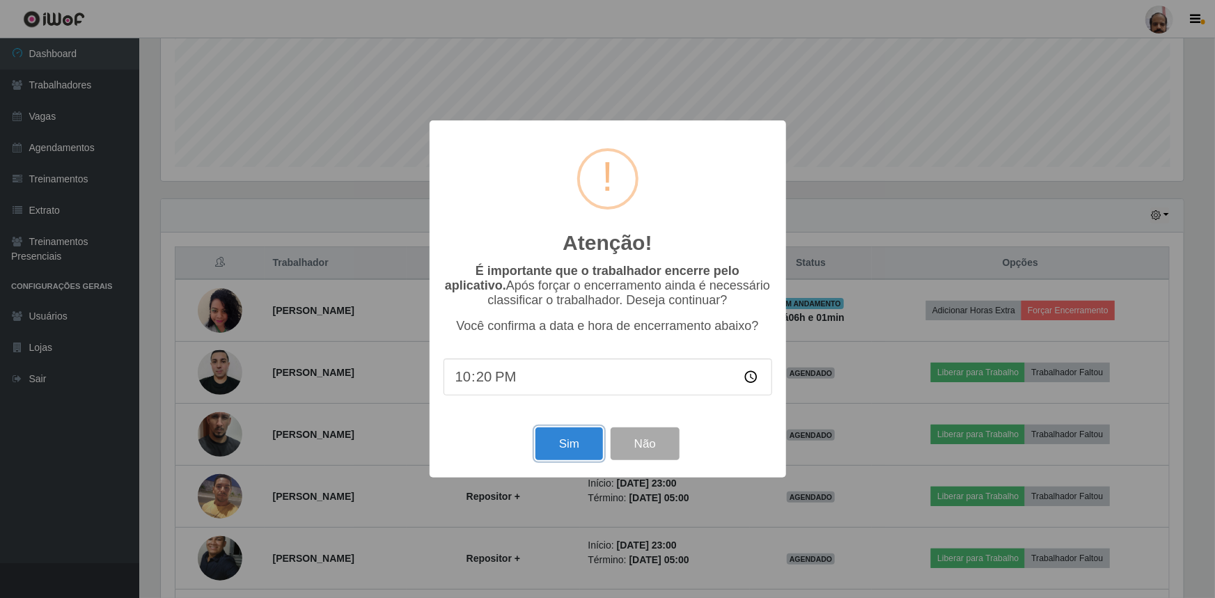
click at [551, 450] on button "Sim" at bounding box center [569, 443] width 68 height 33
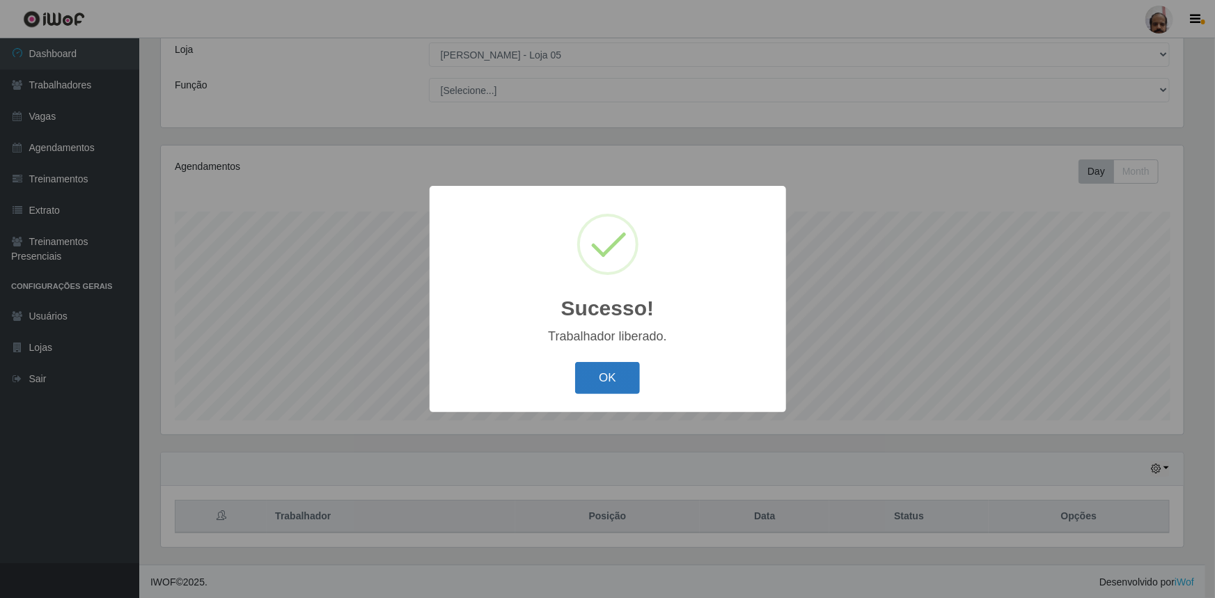
click at [599, 372] on button "OK" at bounding box center [607, 378] width 65 height 33
